Goal: Check status: Check status

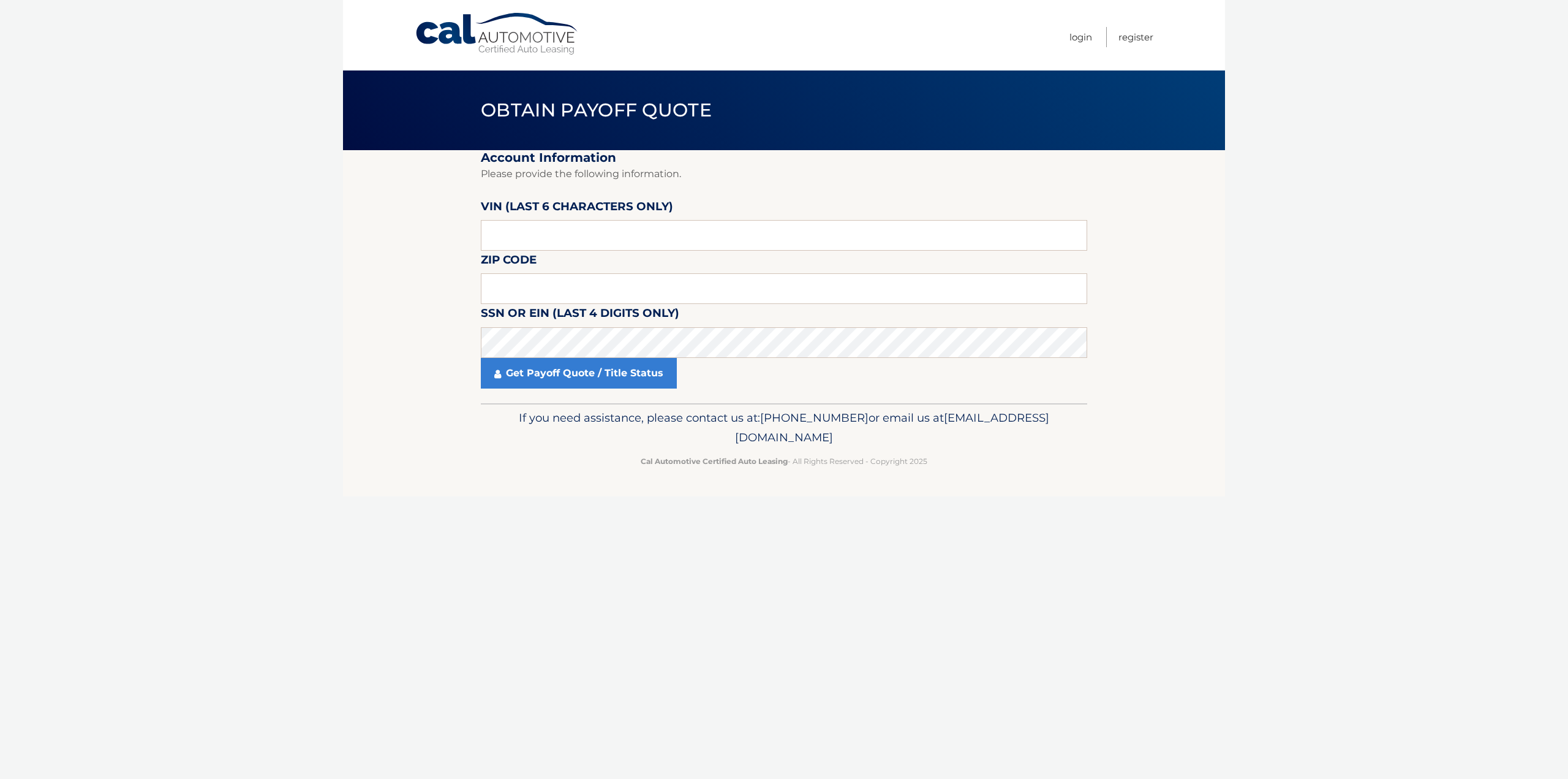
click at [516, 238] on input "text" at bounding box center [784, 236] width 606 height 31
type input "730721"
click at [569, 285] on input "text" at bounding box center [784, 289] width 606 height 31
type input "07083"
click button "For Originating Dealer" at bounding box center [0, 0] width 0 height 0
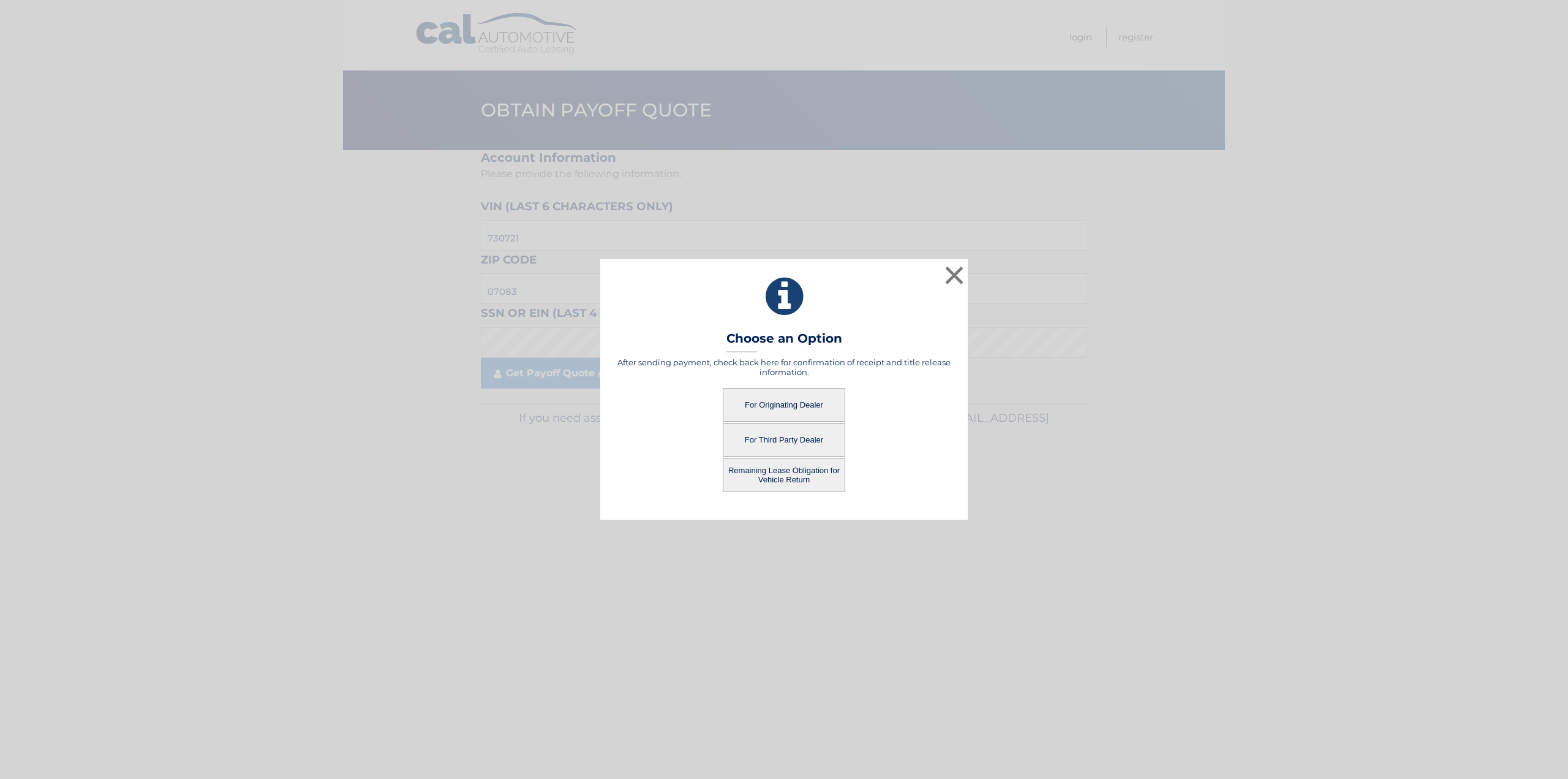
click at [766, 410] on button "For Originating Dealer" at bounding box center [784, 404] width 123 height 34
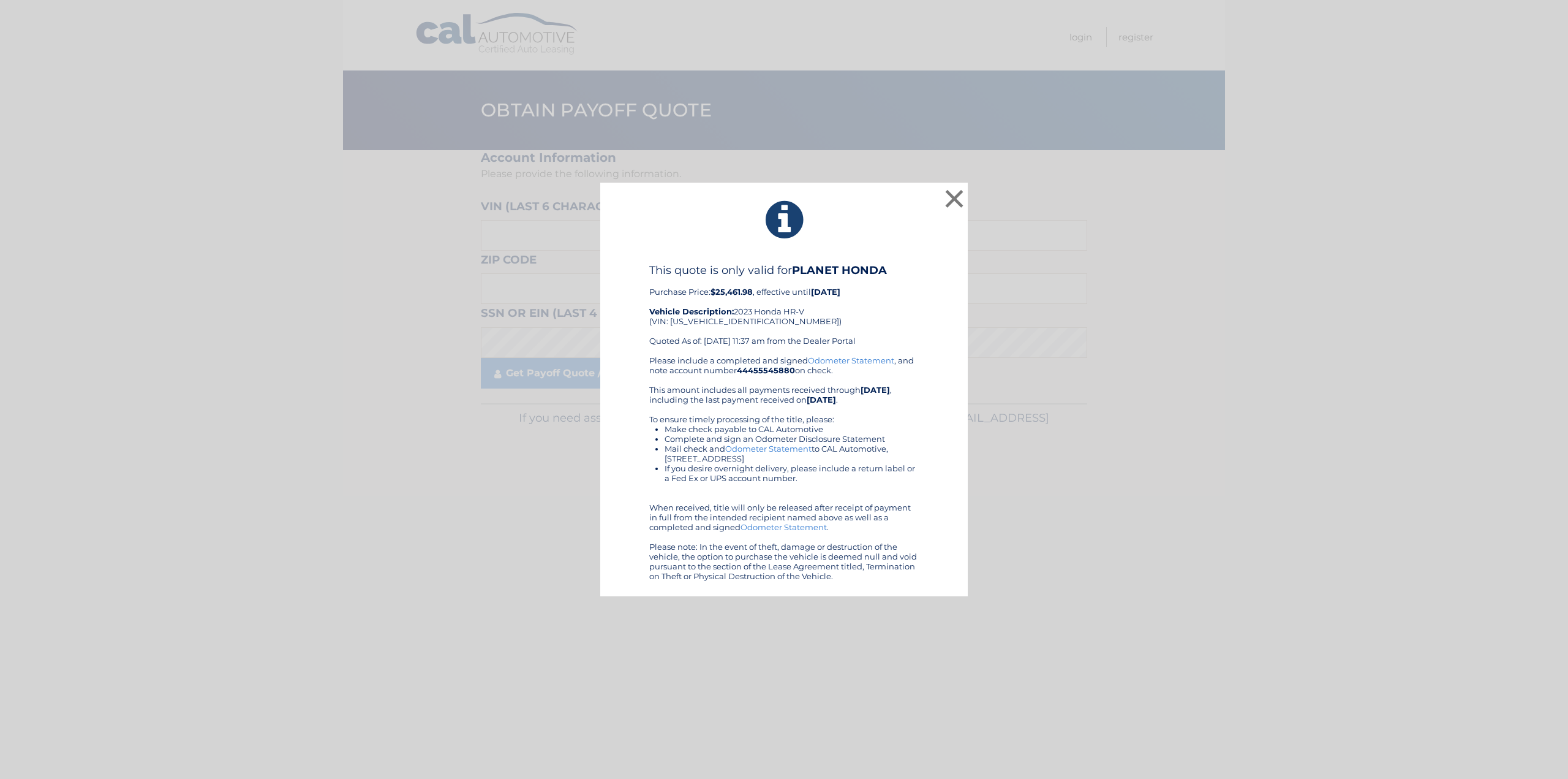
drag, startPoint x: 601, startPoint y: 183, endPoint x: 919, endPoint y: 591, distance: 517.3
click at [941, 692] on div "× This quote is only valid for PLANET HONDA Purchase Price: $25,461.98 , effect…" at bounding box center [784, 390] width 1568 height 779
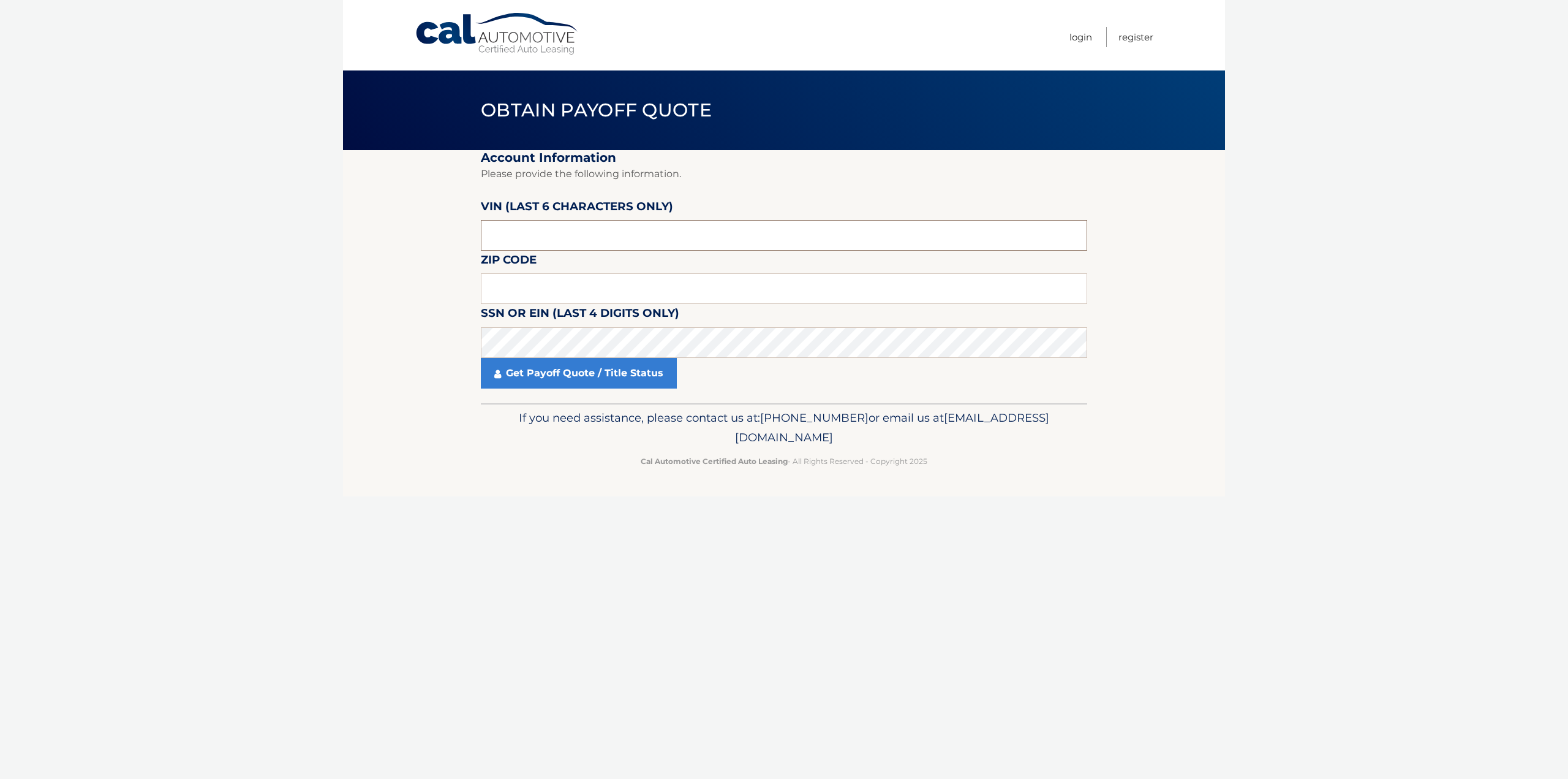
click at [540, 234] on input "text" at bounding box center [784, 236] width 606 height 31
type input "730721"
drag, startPoint x: 541, startPoint y: 292, endPoint x: 550, endPoint y: 294, distance: 9.2
click at [542, 292] on input "text" at bounding box center [784, 289] width 606 height 31
type input "07083"
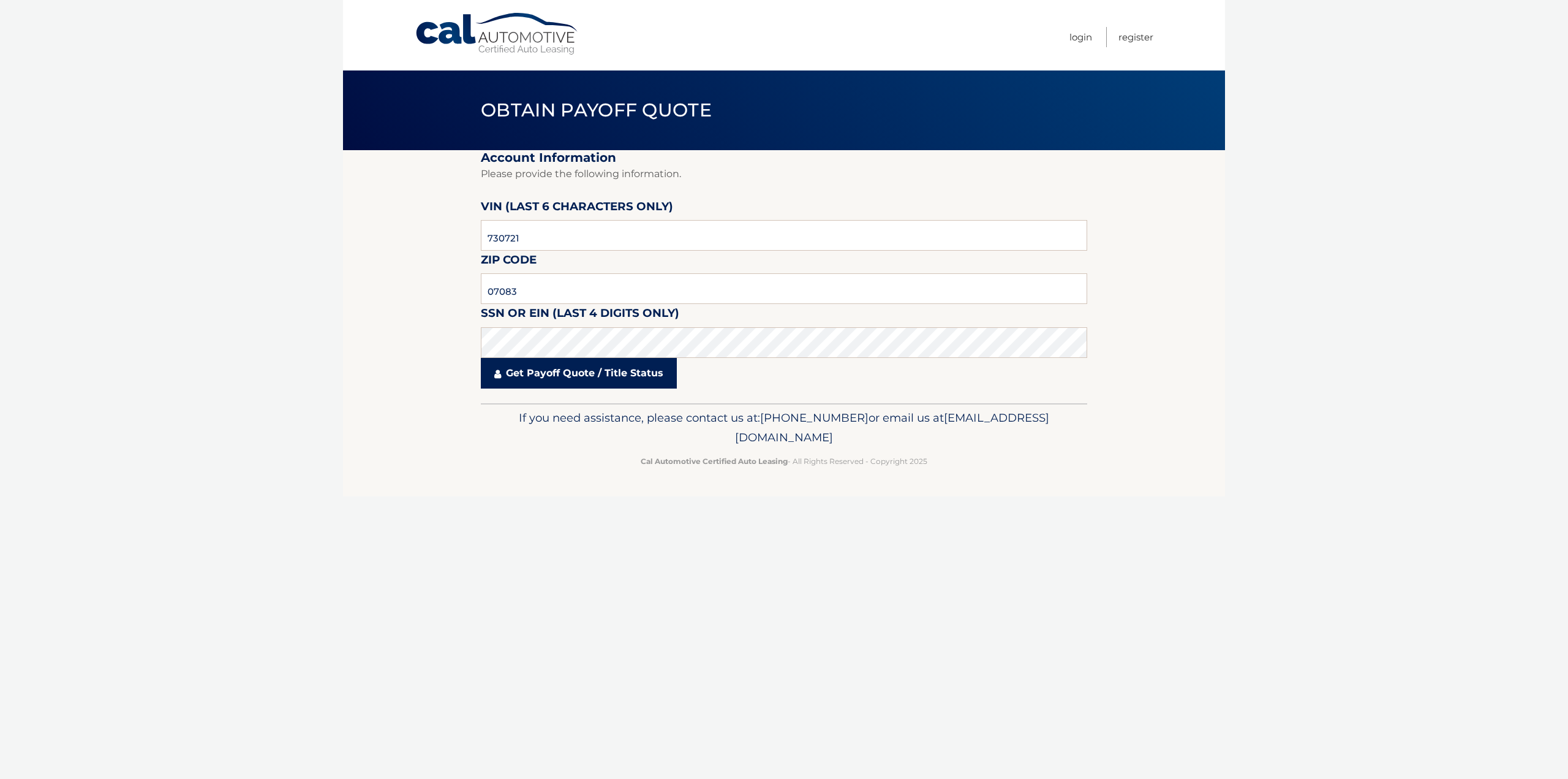
click at [588, 385] on link "Get Payoff Quote / Title Status" at bounding box center [578, 373] width 196 height 31
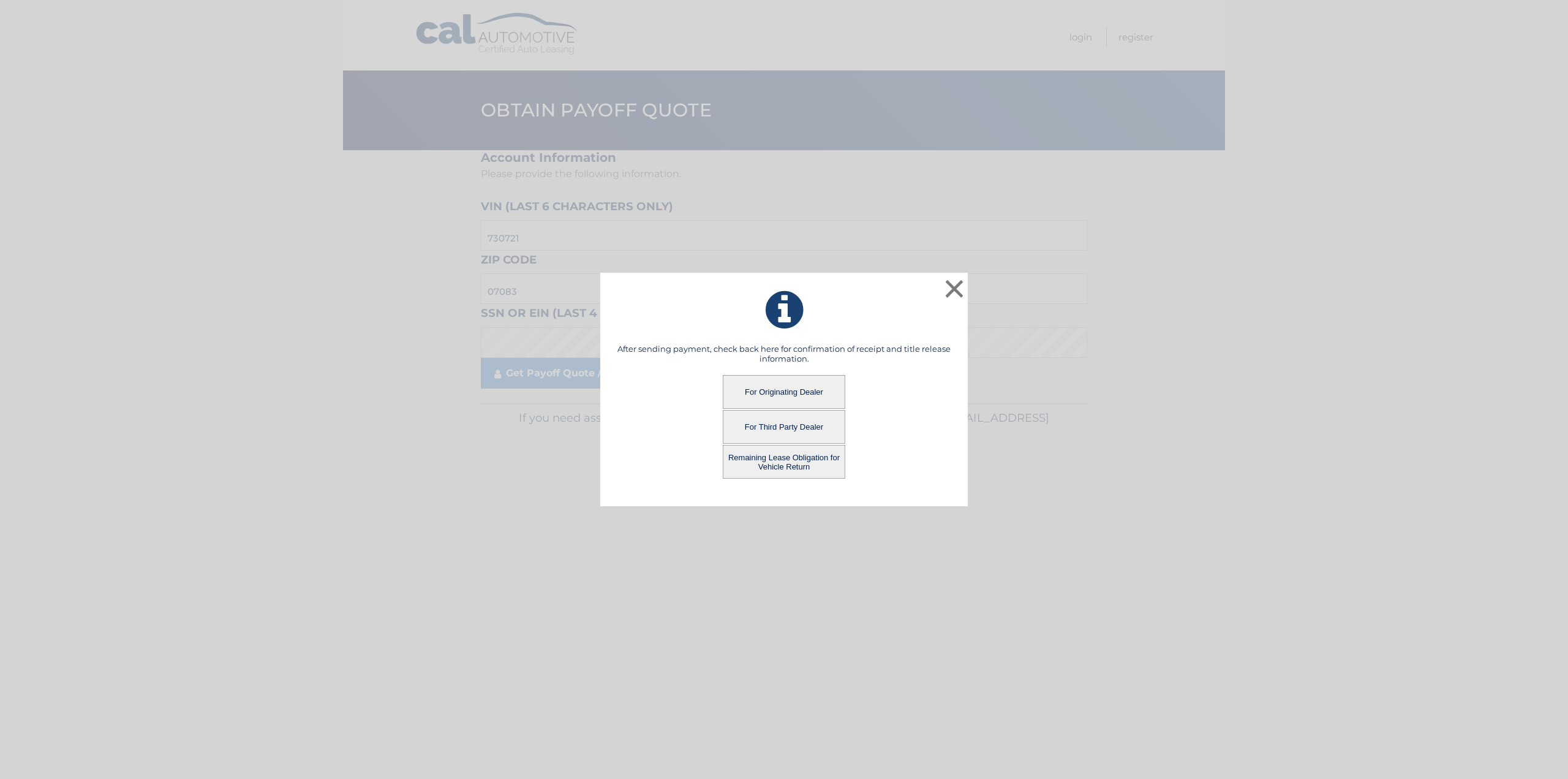
click at [796, 393] on button "For Originating Dealer" at bounding box center [784, 391] width 123 height 34
click at [765, 391] on button "For Originating Dealer" at bounding box center [784, 391] width 123 height 34
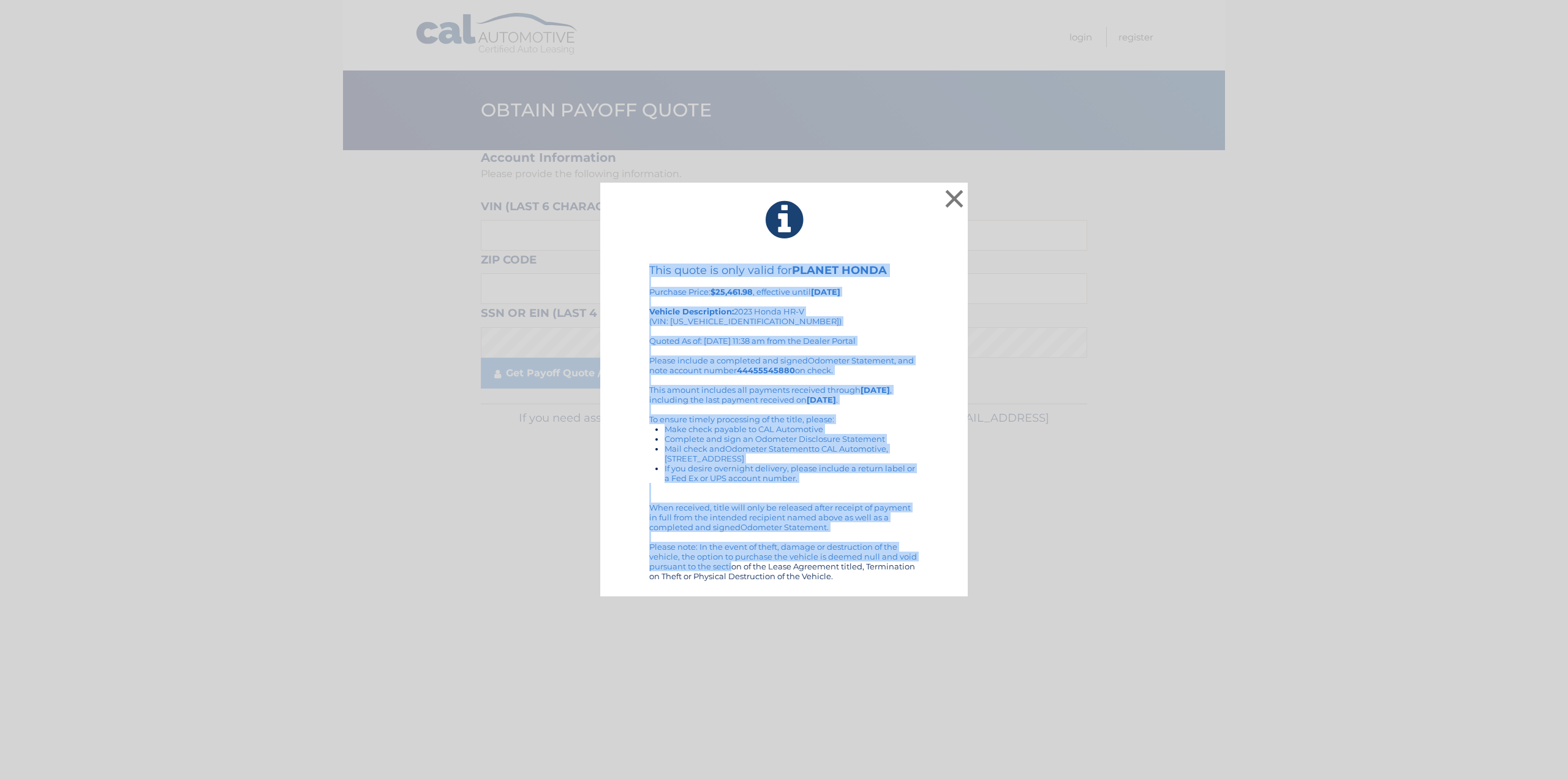
drag, startPoint x: 620, startPoint y: 197, endPoint x: 918, endPoint y: 560, distance: 469.7
click at [918, 560] on div "× This quote is only valid for PLANET HONDA Purchase Price: $25,461.98 , effect…" at bounding box center [784, 390] width 368 height 414
click at [868, 217] on icon at bounding box center [784, 220] width 337 height 44
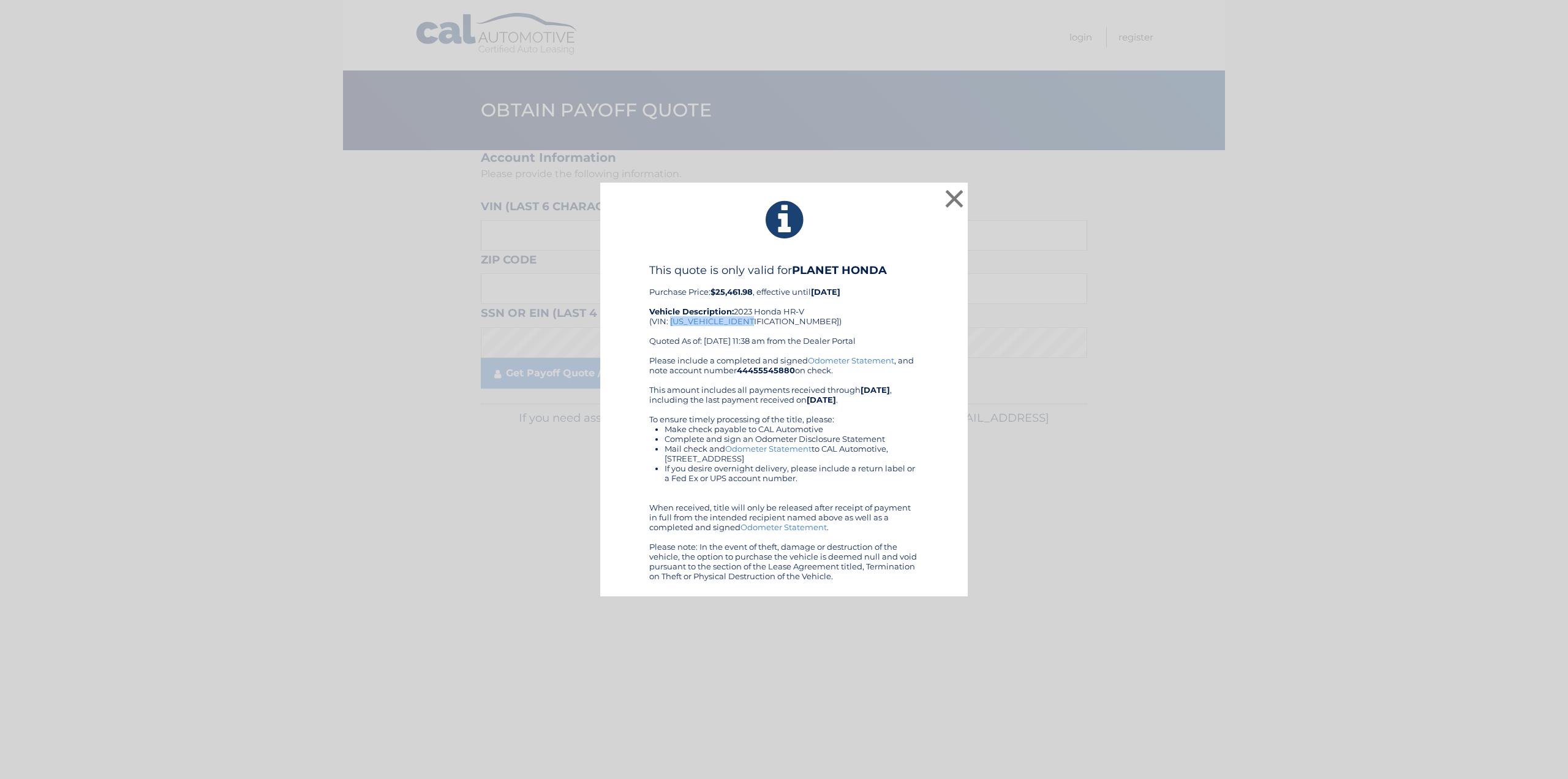
drag, startPoint x: 756, startPoint y: 323, endPoint x: 670, endPoint y: 325, distance: 86.0
click at [670, 325] on div "This quote is only valid for PLANET HONDA Purchase Price: $25,461.98 , effectiv…" at bounding box center [784, 310] width 269 height 92
copy div "3CZRZ2H78PM730721"
click at [955, 199] on button "×" at bounding box center [954, 199] width 24 height 24
